Goal: Transaction & Acquisition: Purchase product/service

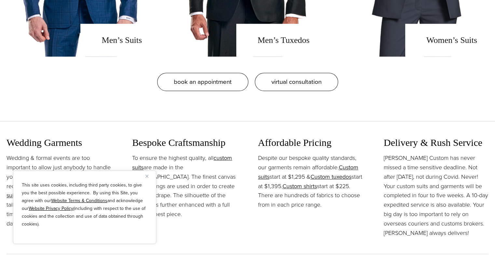
click at [146, 174] on div "This site uses cookies, including third party cookies, to give you the best pos…" at bounding box center [84, 208] width 143 height 74
click at [147, 176] on img "Close" at bounding box center [146, 176] width 3 height 3
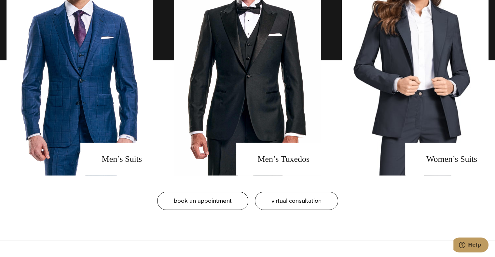
scroll to position [532, 0]
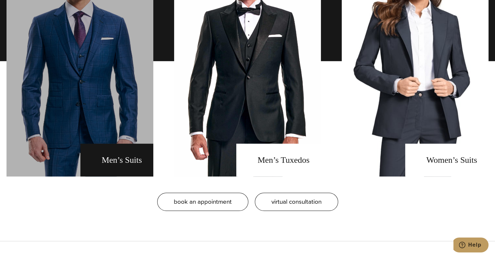
click at [105, 95] on link "men's suits" at bounding box center [80, 61] width 147 height 231
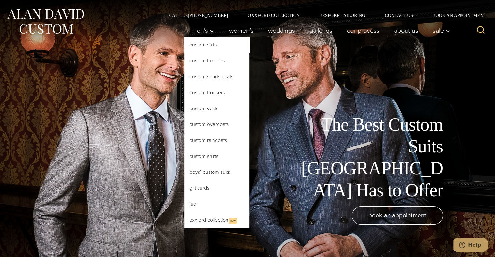
click at [200, 45] on link "Custom Suits" at bounding box center [216, 45] width 65 height 16
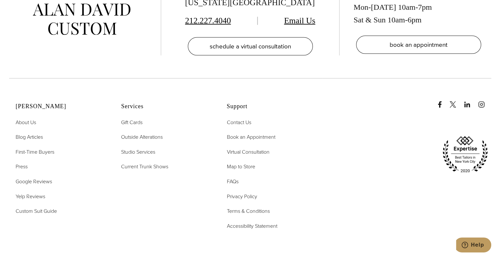
scroll to position [3856, 0]
